Goal: Find specific page/section: Find specific page/section

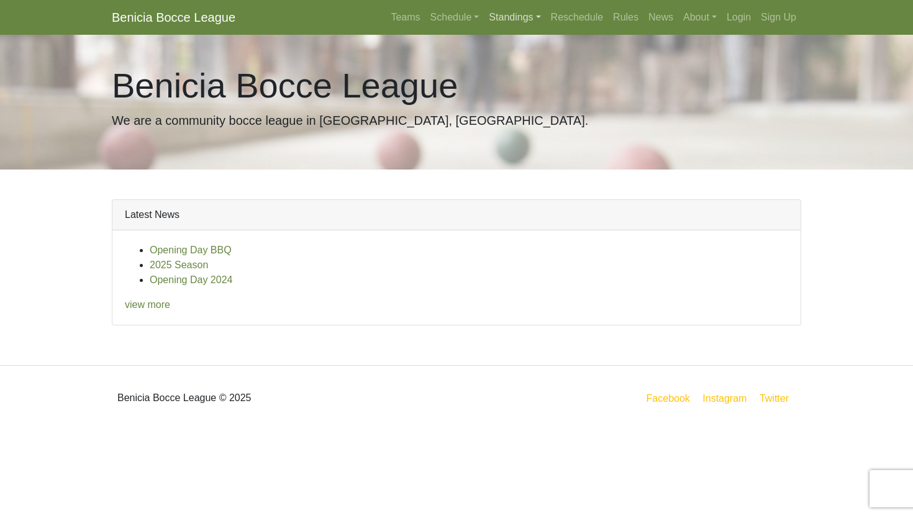
click at [492, 17] on link "Standings" at bounding box center [514, 17] width 61 height 25
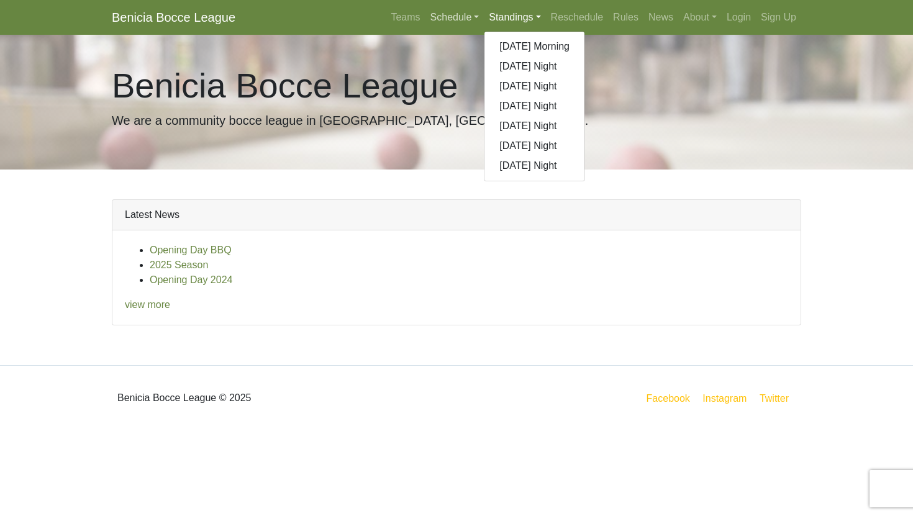
click at [456, 18] on link "Schedule" at bounding box center [454, 17] width 59 height 25
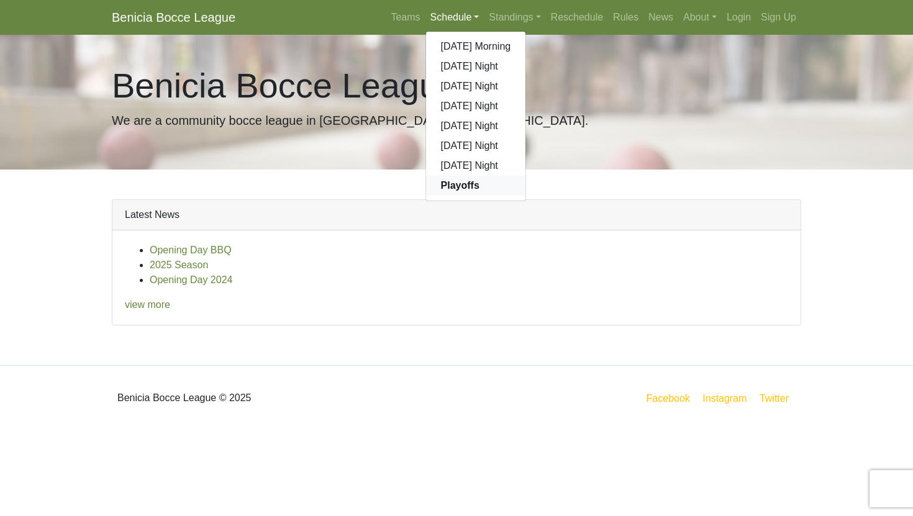
click at [446, 189] on strong "Playoffs" at bounding box center [460, 185] width 38 height 11
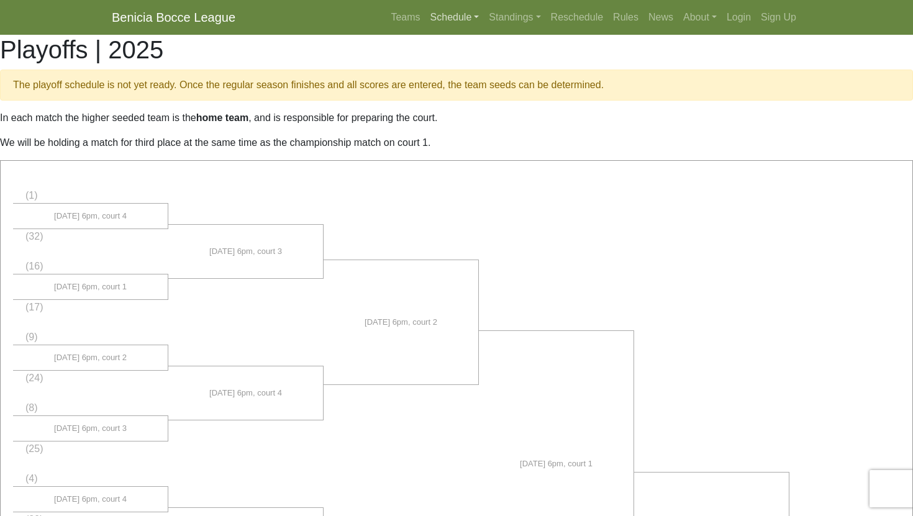
click at [442, 25] on link "Schedule" at bounding box center [454, 17] width 59 height 25
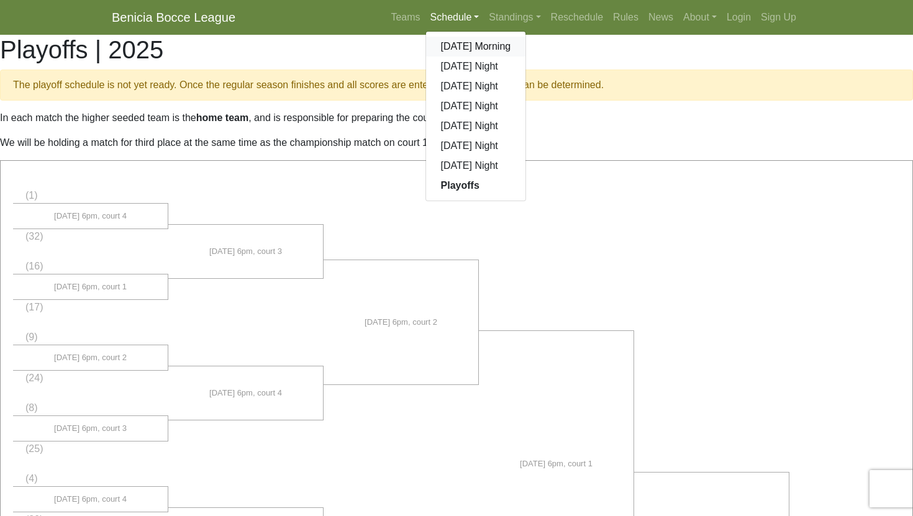
click at [442, 47] on link "[DATE] Morning" at bounding box center [476, 47] width 100 height 20
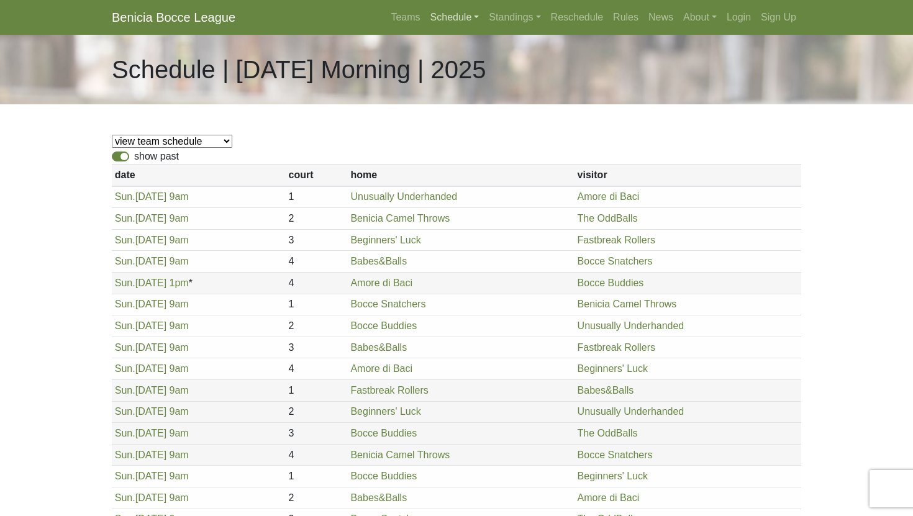
click at [442, 21] on link "Schedule" at bounding box center [454, 17] width 59 height 25
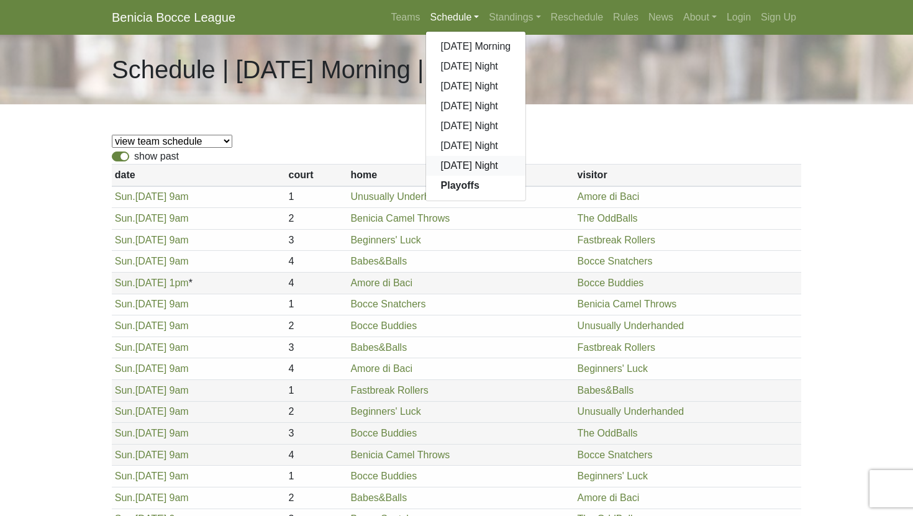
click at [452, 165] on link "[DATE] Night" at bounding box center [476, 166] width 100 height 20
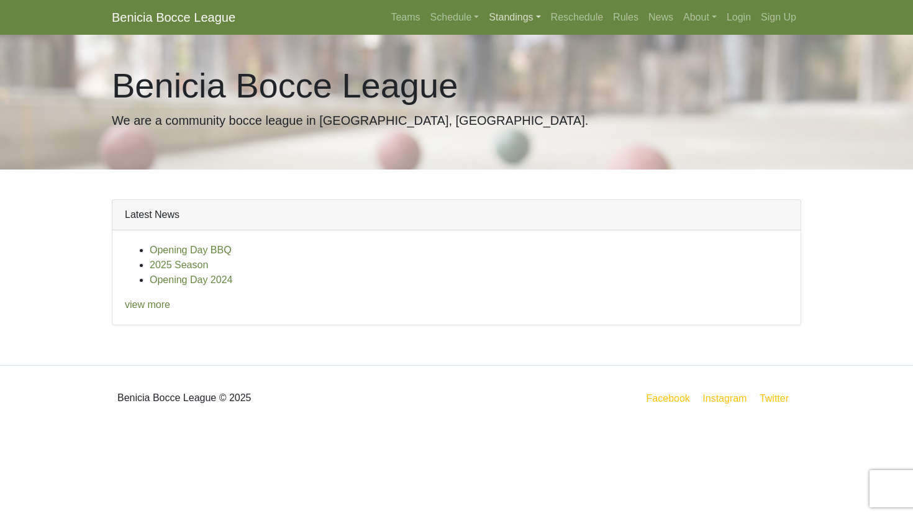
click at [525, 19] on link "Standings" at bounding box center [514, 17] width 61 height 25
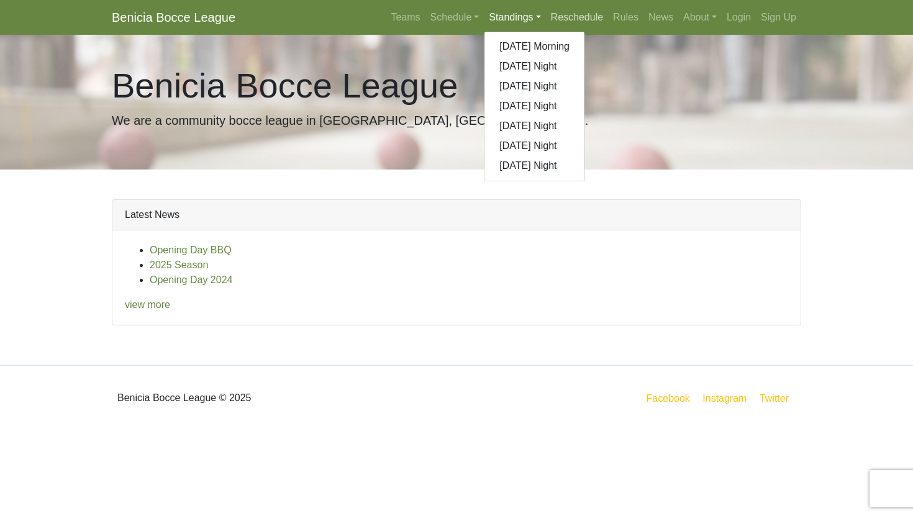
click at [562, 15] on link "Reschedule" at bounding box center [577, 17] width 63 height 25
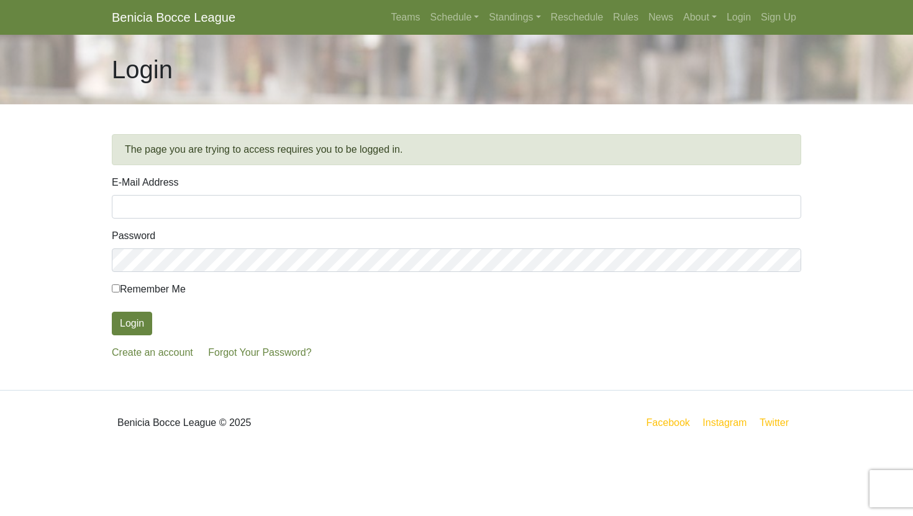
type input "[EMAIL_ADDRESS][DOMAIN_NAME]"
